Goal: Find specific page/section

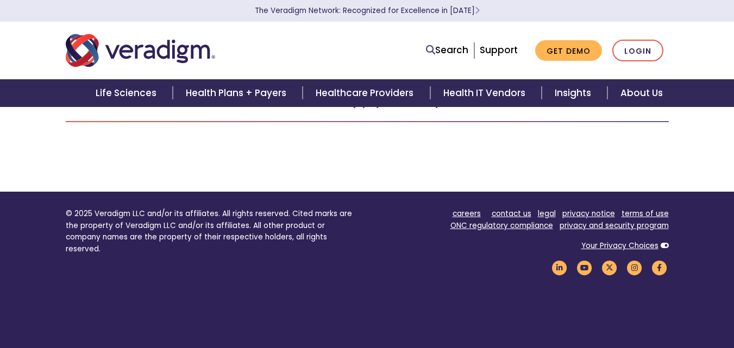
scroll to position [163, 0]
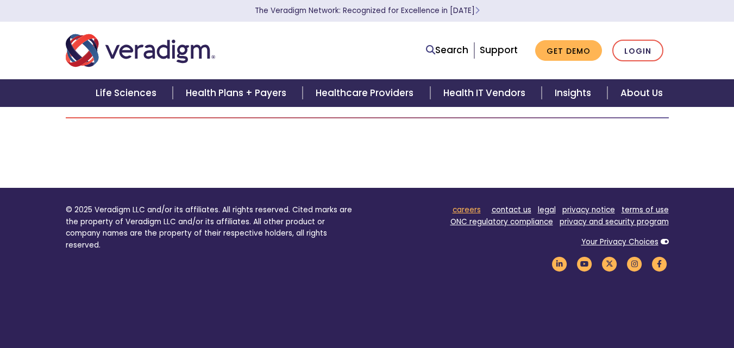
click at [464, 207] on link "careers" at bounding box center [467, 210] width 28 height 10
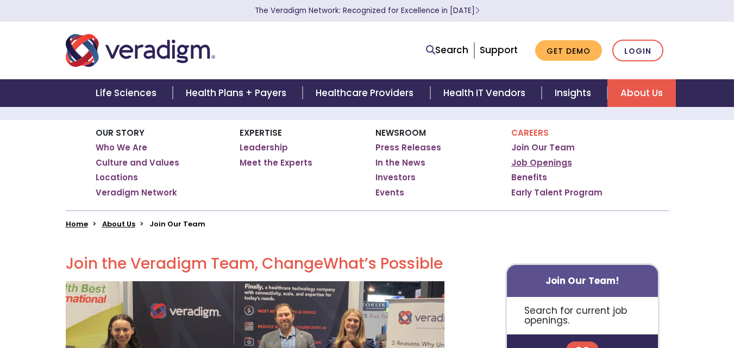
scroll to position [109, 0]
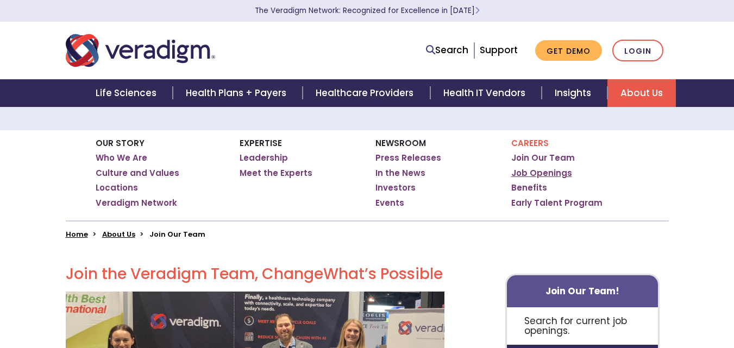
click at [543, 170] on link "Job Openings" at bounding box center [541, 173] width 61 height 11
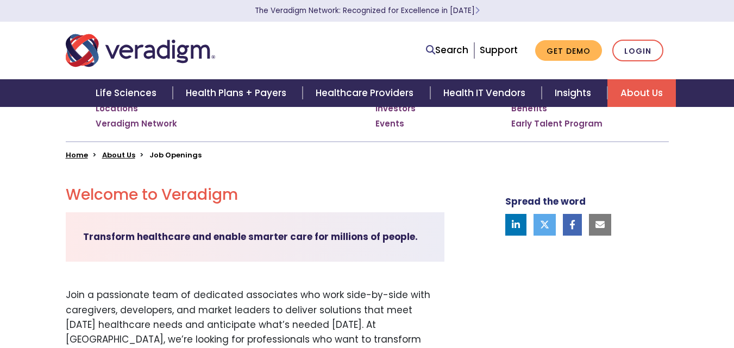
scroll to position [144, 0]
